Goal: Communication & Community: Answer question/provide support

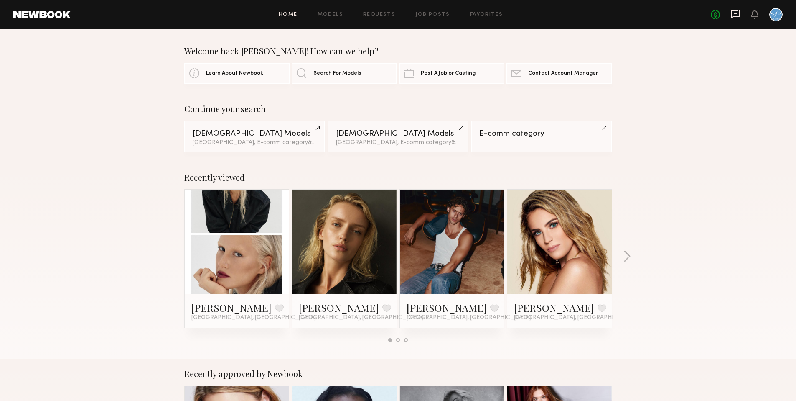
click at [735, 13] on icon at bounding box center [735, 13] width 3 height 1
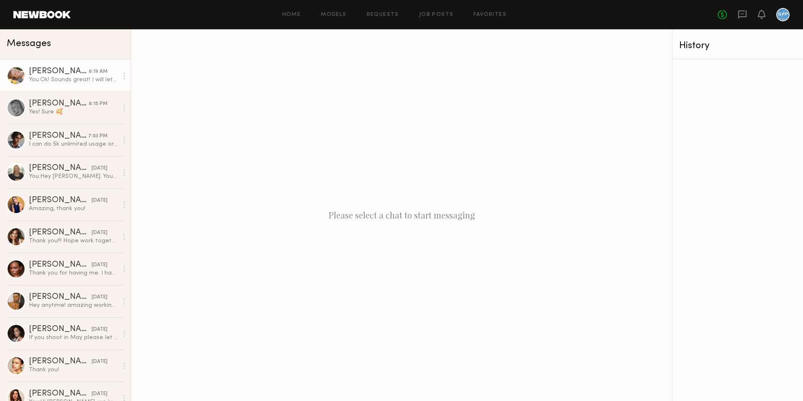
click at [64, 74] on div "[PERSON_NAME]" at bounding box center [59, 71] width 60 height 8
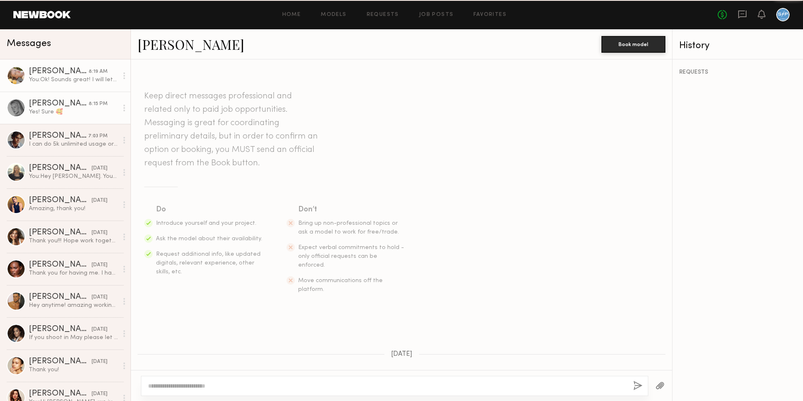
scroll to position [813, 0]
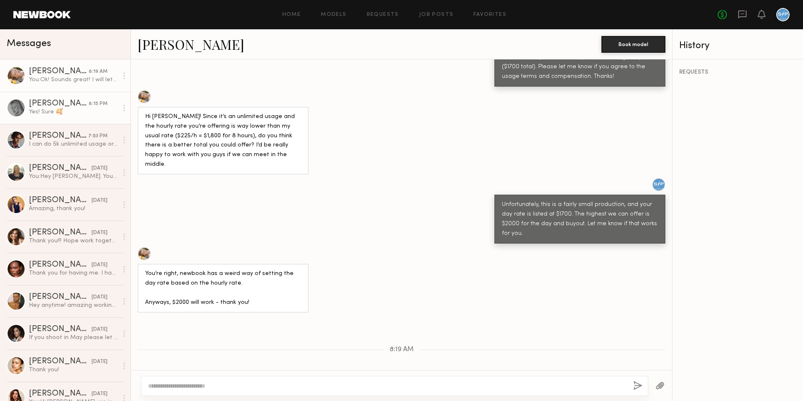
click at [63, 114] on div "Yes! Sure 🥰" at bounding box center [73, 112] width 89 height 8
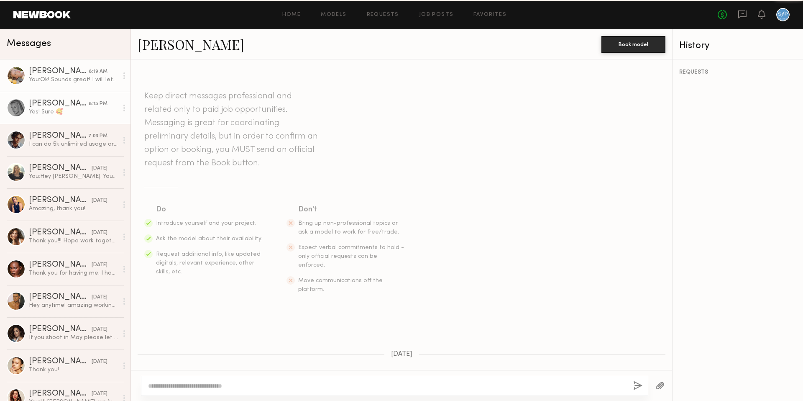
scroll to position [613, 0]
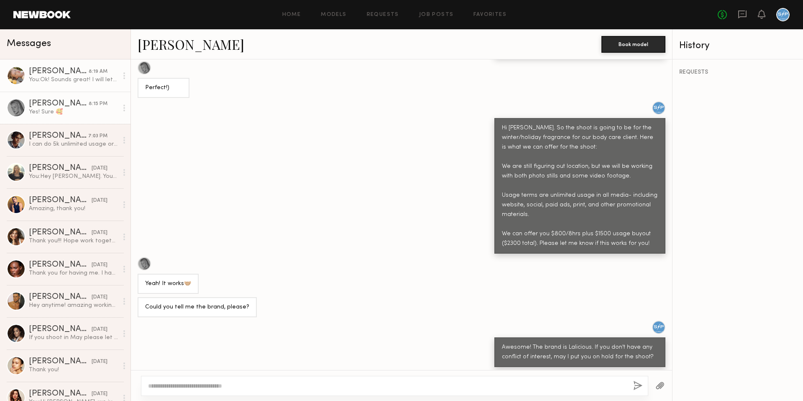
click at [79, 82] on div "You: Ok! Sounds great! I will let the team know and get back to you on where we…" at bounding box center [73, 80] width 89 height 8
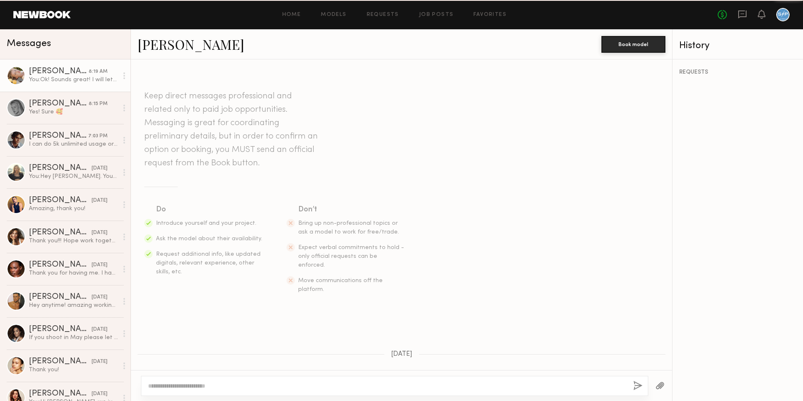
scroll to position [813, 0]
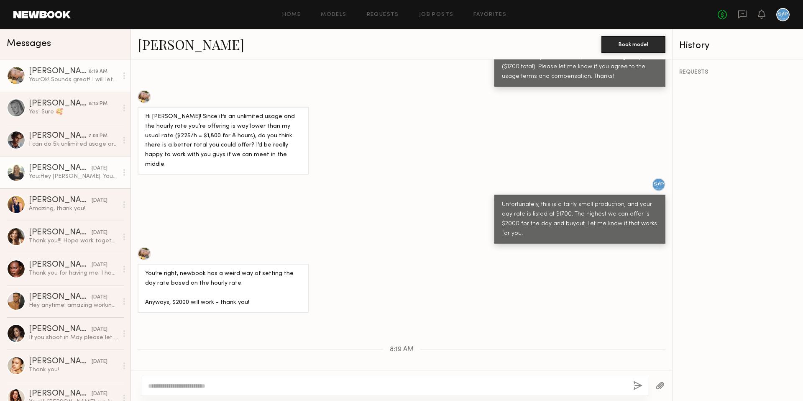
click at [56, 171] on div "[PERSON_NAME]" at bounding box center [60, 168] width 63 height 8
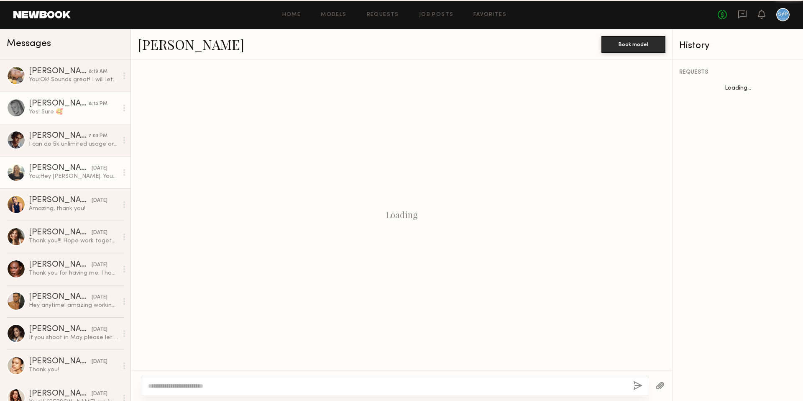
scroll to position [446, 0]
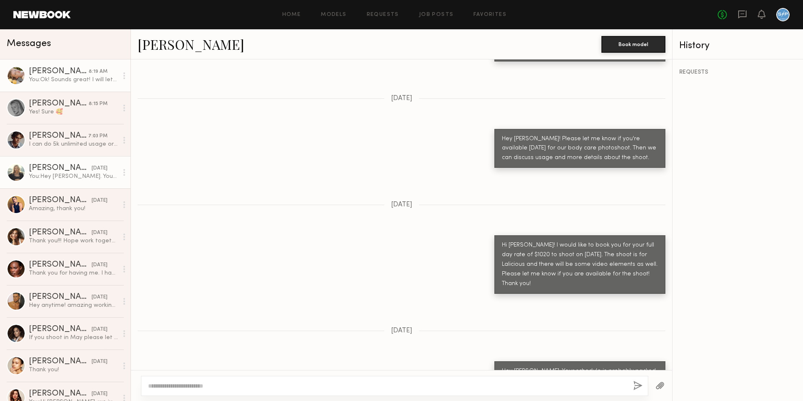
click at [82, 87] on link "[PERSON_NAME] 8:19 AM You: Ok! Sounds great! I will let the team know and get b…" at bounding box center [65, 75] width 130 height 32
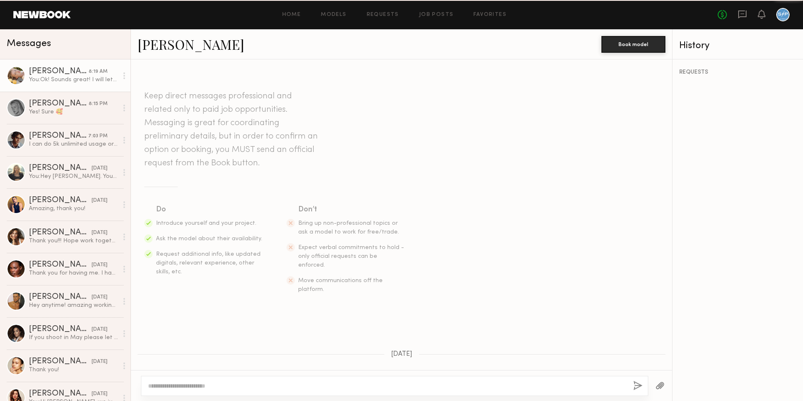
scroll to position [813, 0]
